Goal: Find specific page/section: Find specific page/section

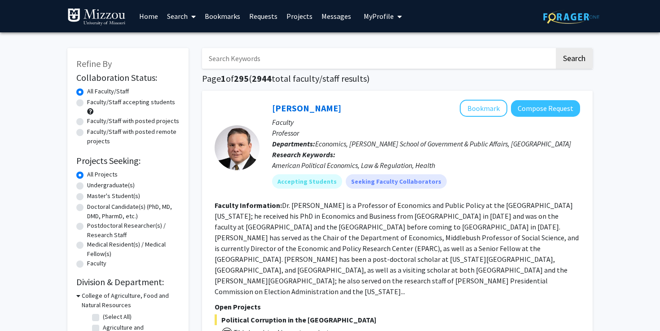
click at [136, 103] on label "Faculty/Staff accepting students" at bounding box center [131, 101] width 88 height 9
click at [93, 103] on input "Faculty/Staff accepting students" at bounding box center [90, 100] width 6 height 6
radio input "true"
